Goal: Find specific page/section: Find specific page/section

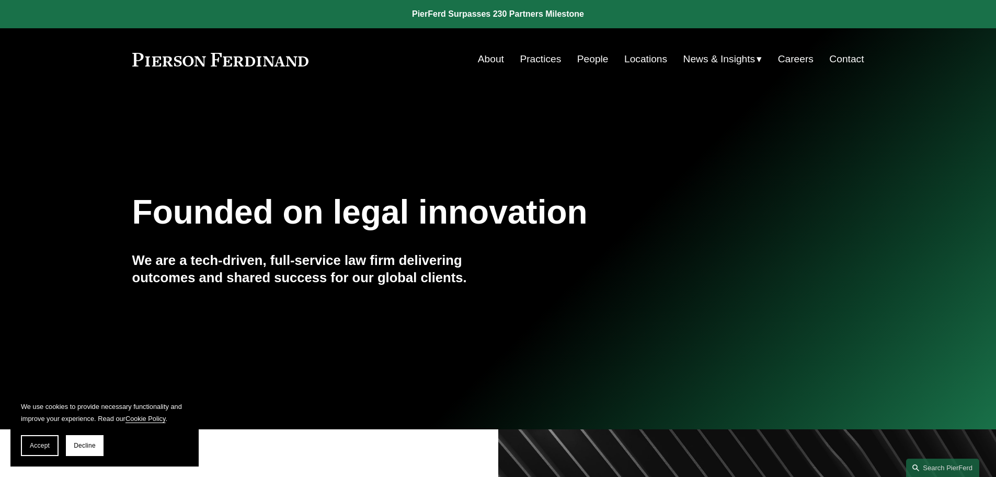
click at [599, 50] on link "People" at bounding box center [592, 59] width 31 height 20
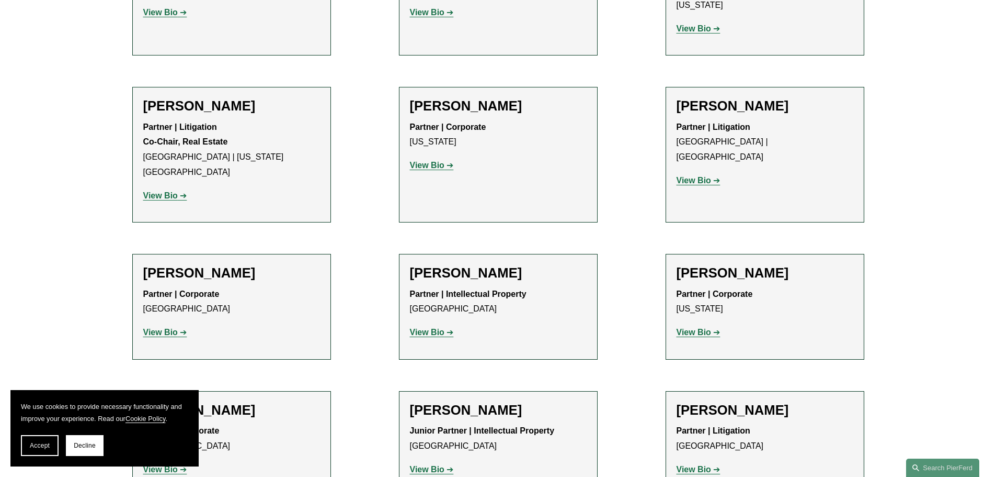
scroll to position [6257, 0]
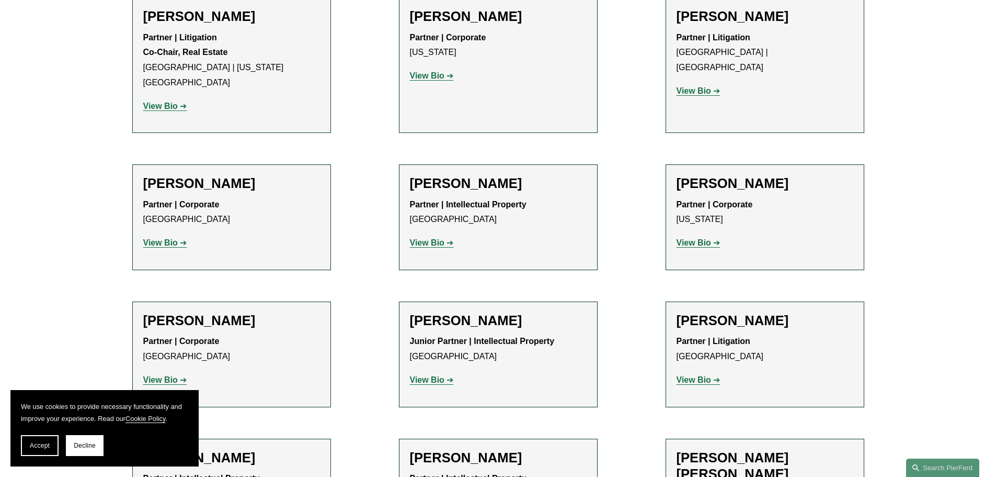
click at [430, 375] on strong "View Bio" at bounding box center [427, 379] width 35 height 9
